Goal: Obtain resource: Download file/media

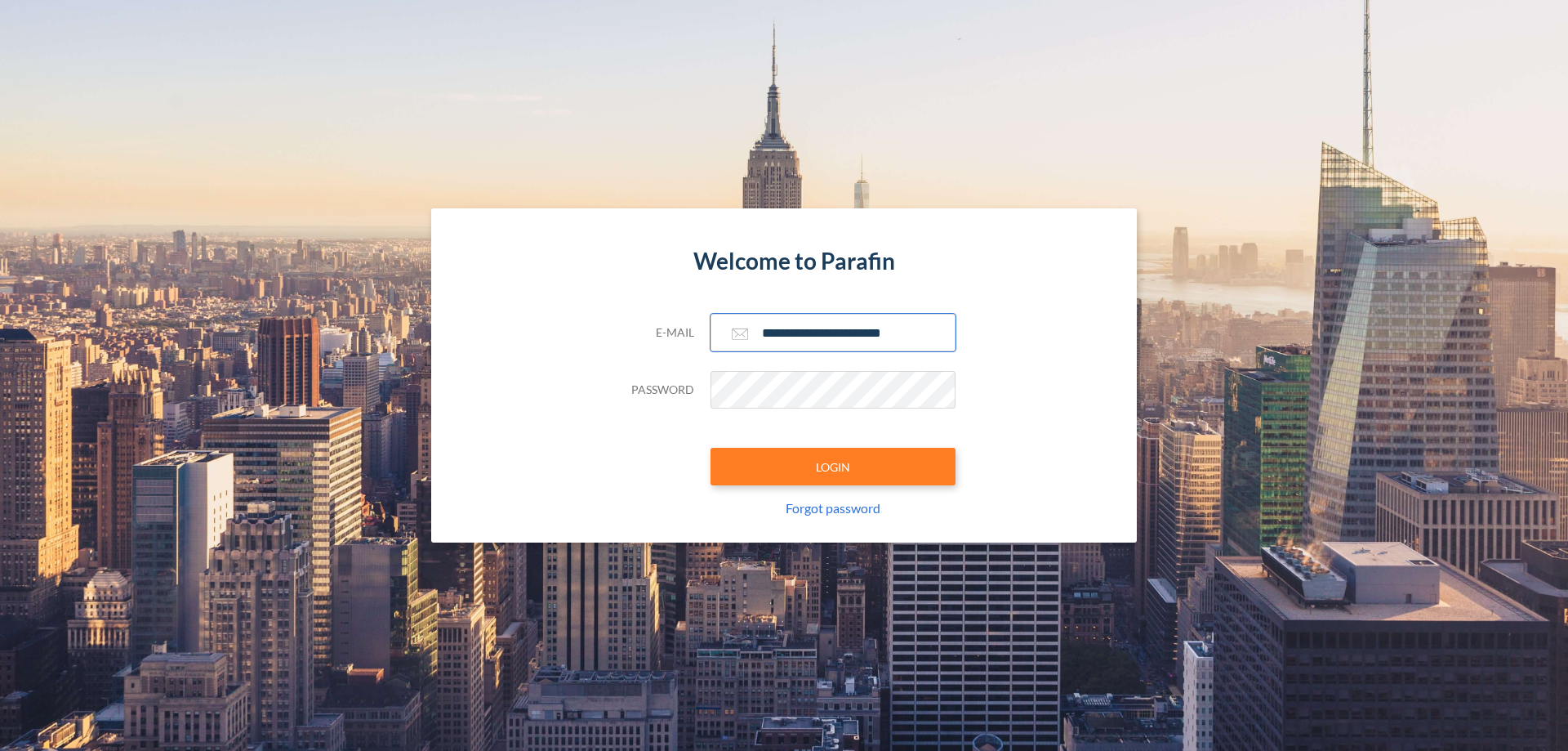
type input "**********"
click at [833, 467] on button "LOGIN" at bounding box center [832, 467] width 245 height 38
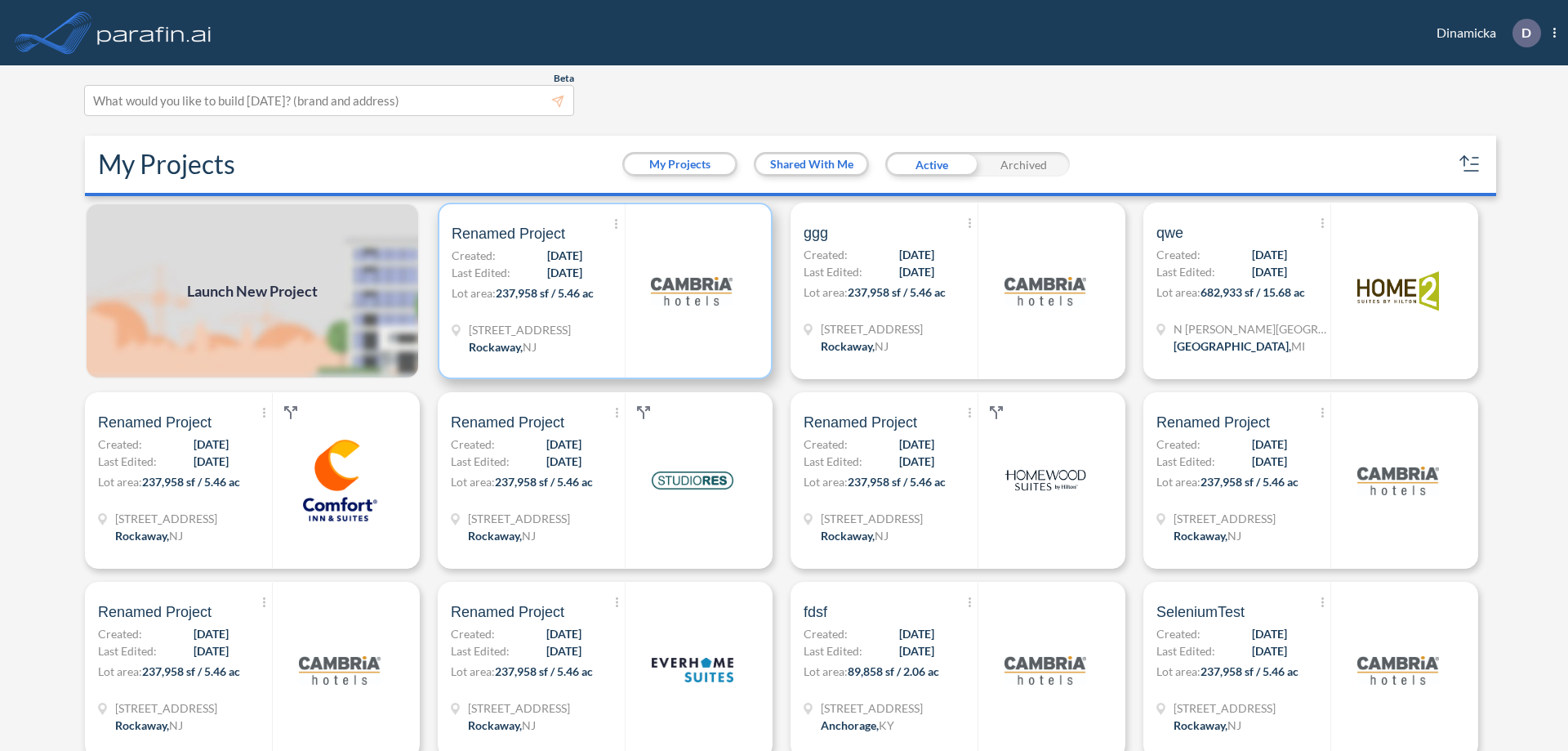
scroll to position [4, 0]
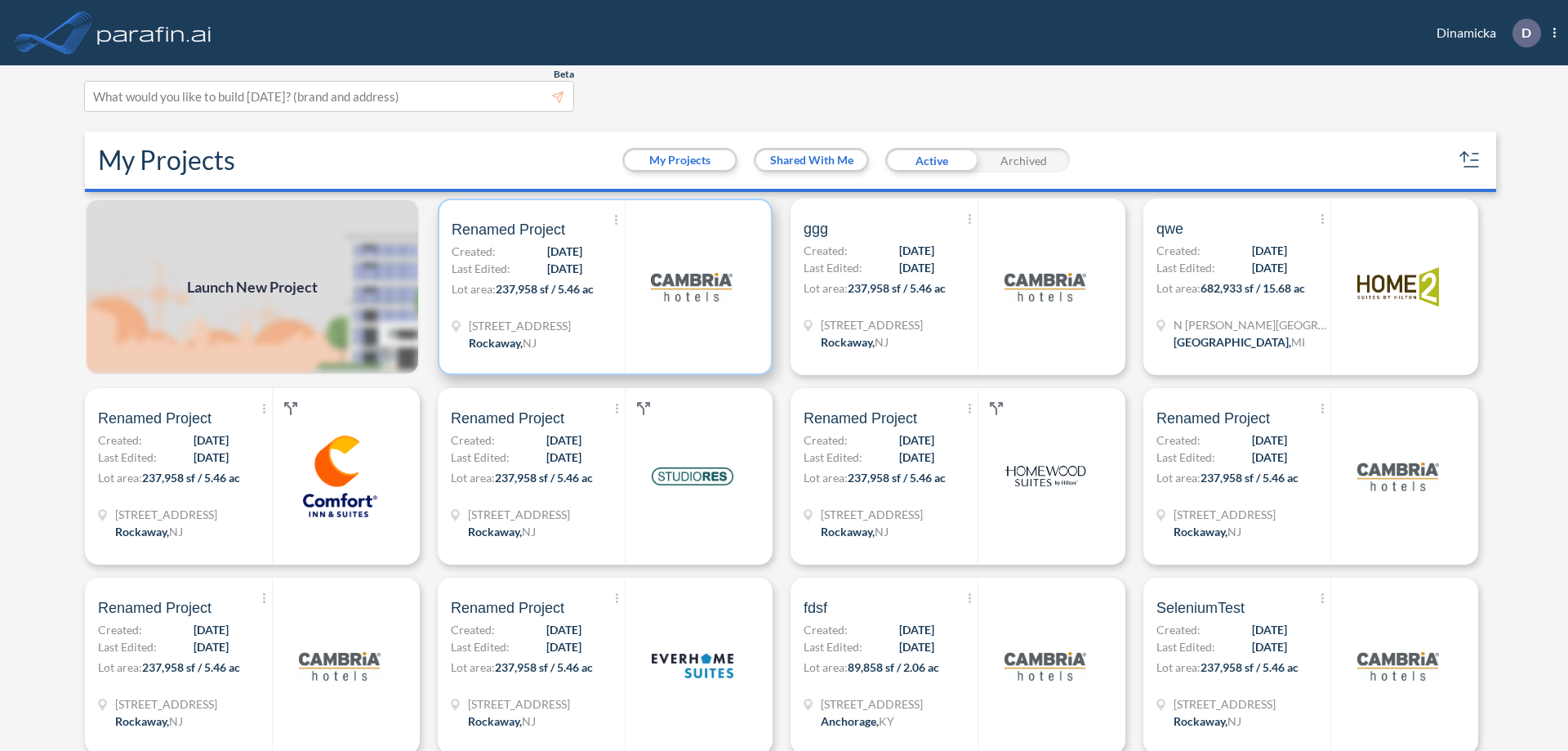
click at [602, 286] on p "Lot area: 237,958 sf / 5.46 ac" at bounding box center [538, 292] width 173 height 24
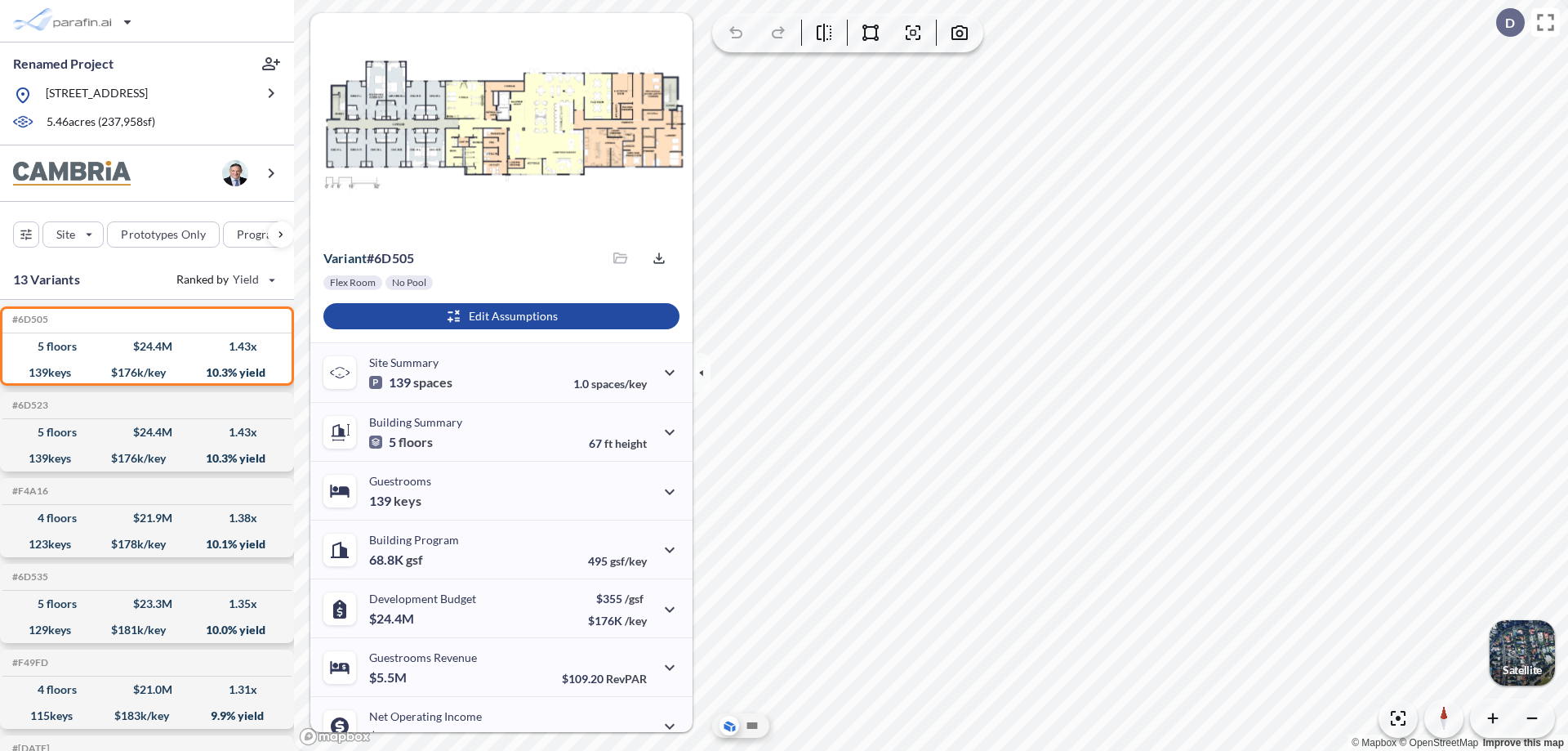
scroll to position [82, 0]
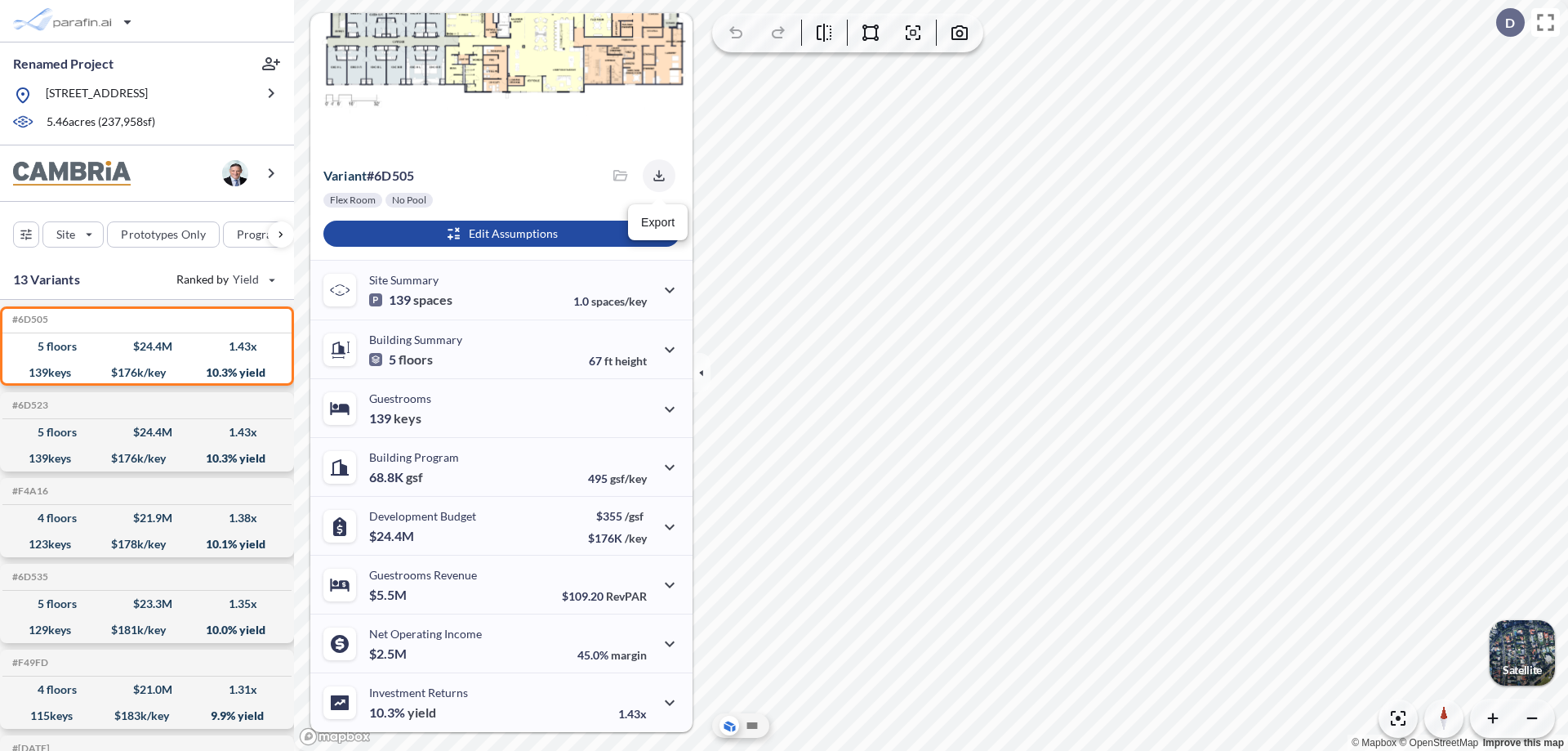
click at [655, 175] on icon "button" at bounding box center [659, 175] width 11 height 11
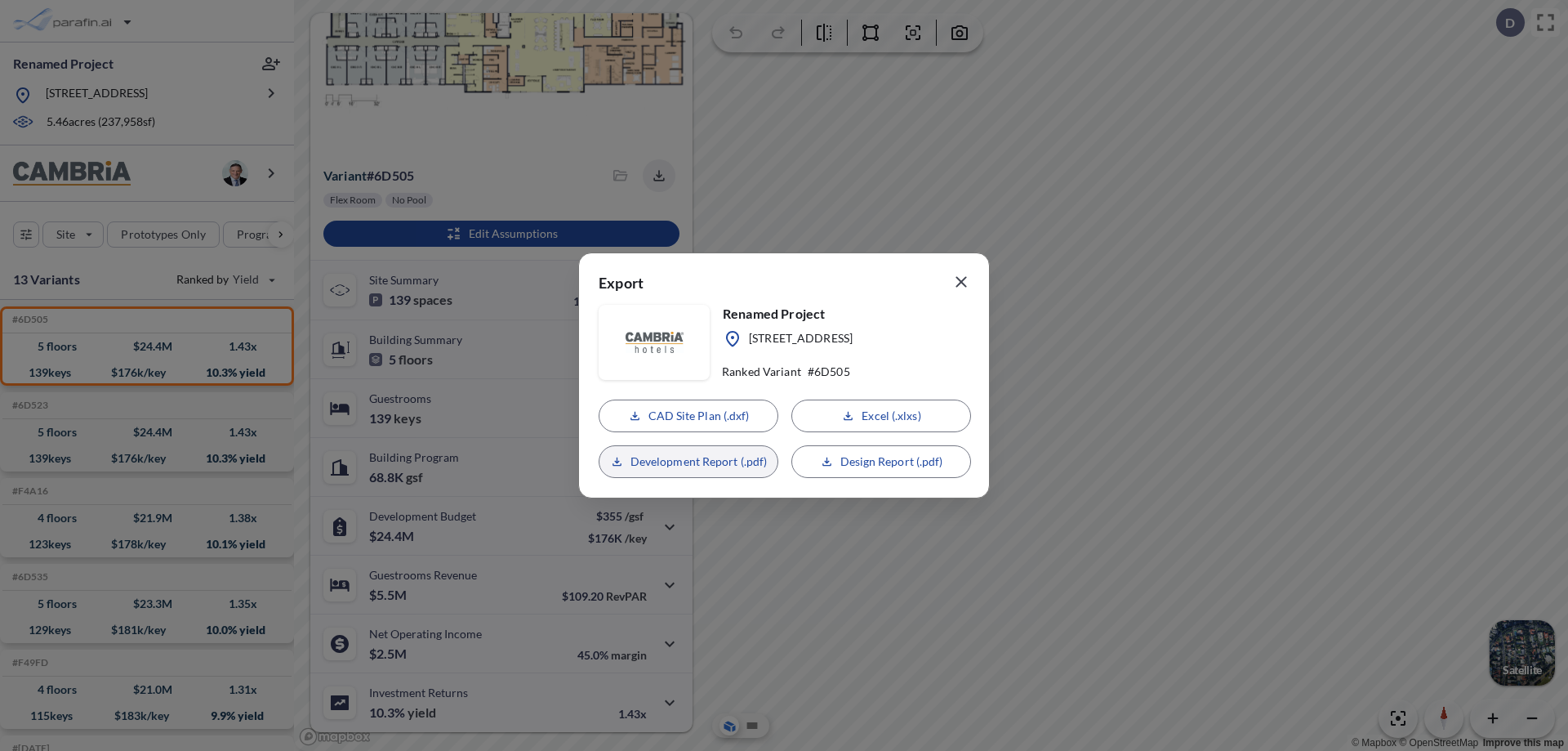
click at [688, 462] on p "Development Report (.pdf)" at bounding box center [699, 462] width 138 height 16
